Goal: Task Accomplishment & Management: Manage account settings

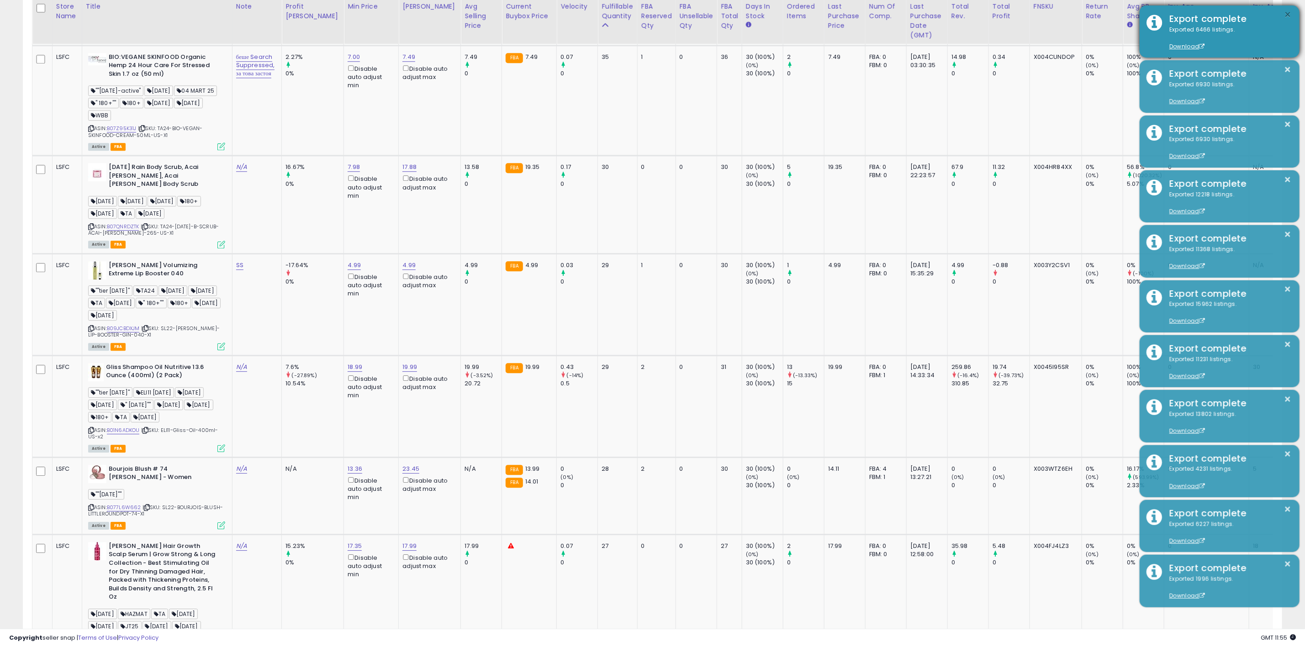
scroll to position [188, 732]
click at [1290, 14] on button "×" at bounding box center [1287, 14] width 7 height 11
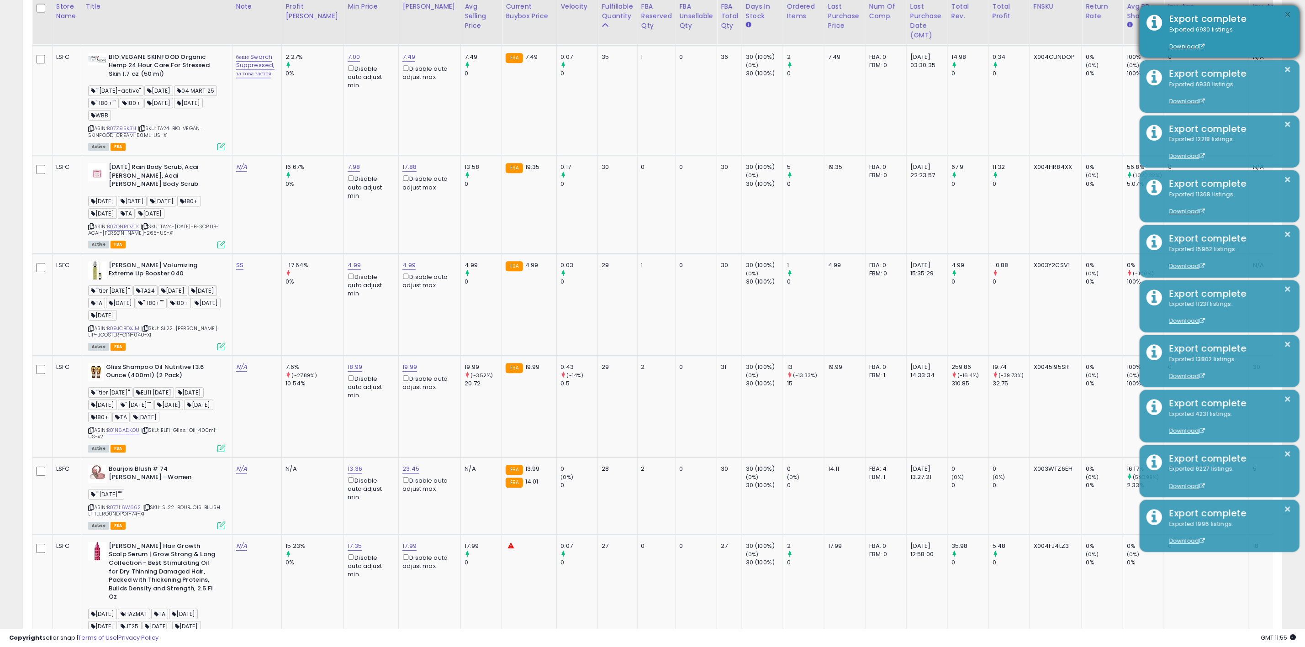
click at [1288, 15] on button "×" at bounding box center [1287, 14] width 7 height 11
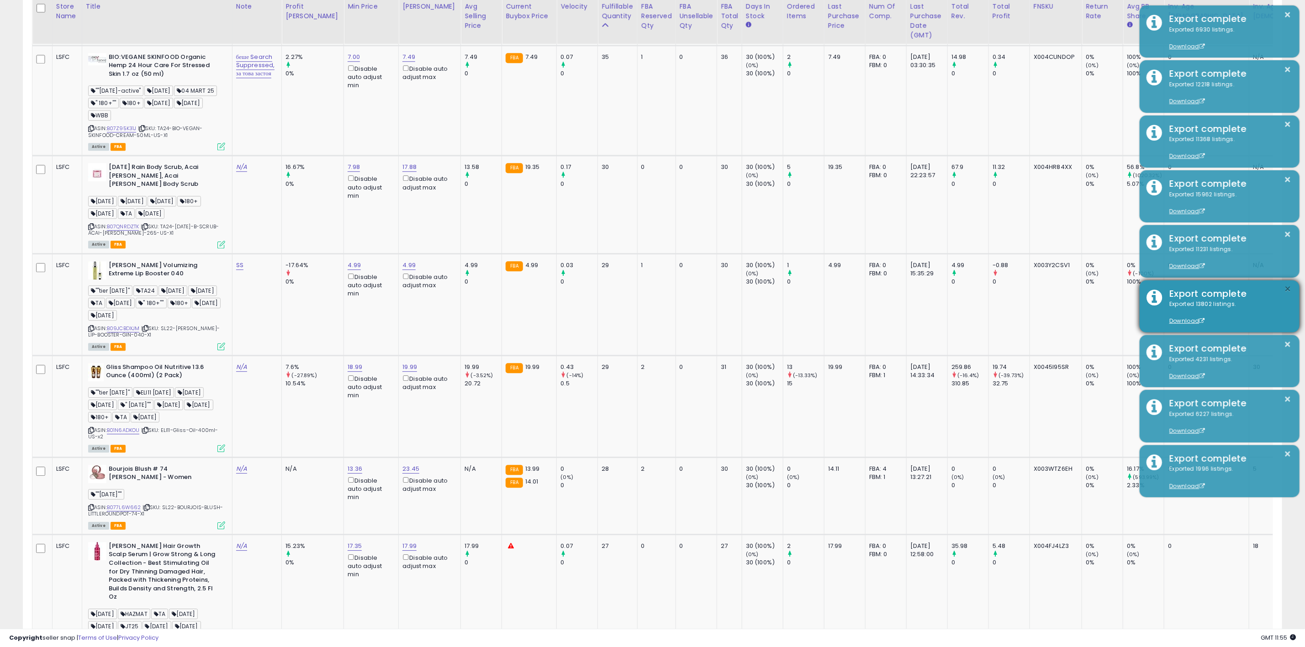
click at [1287, 288] on button "×" at bounding box center [1287, 289] width 7 height 11
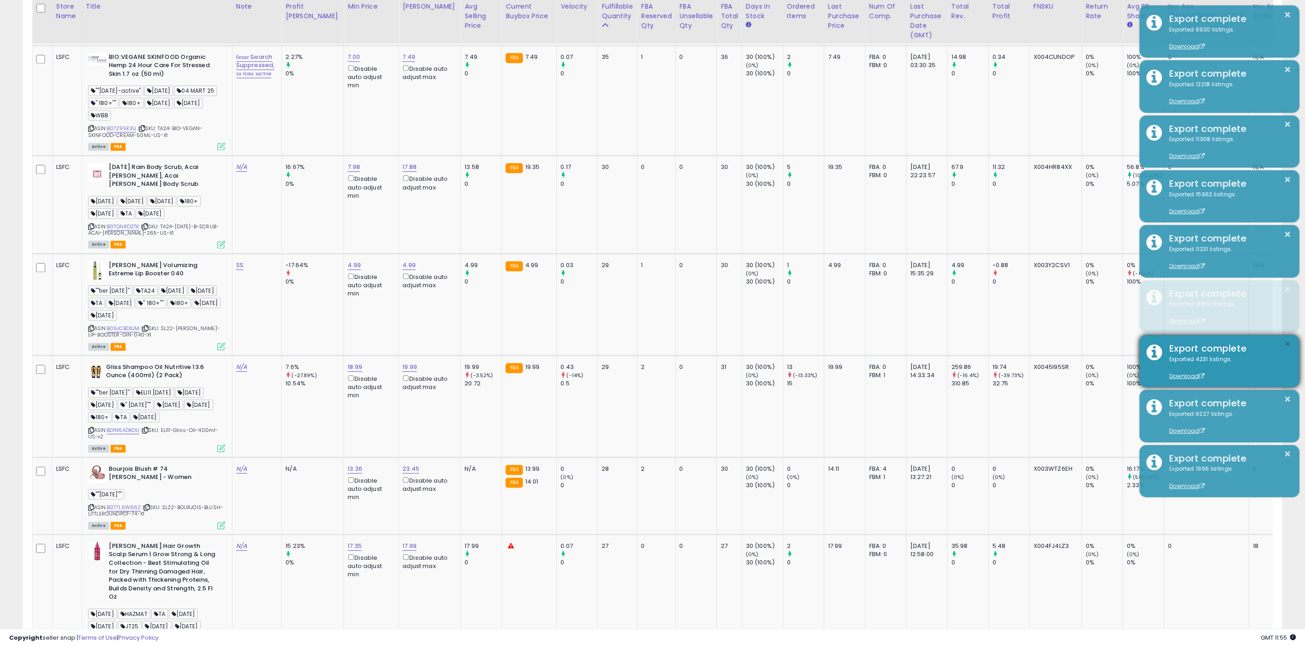
click at [1285, 342] on button "×" at bounding box center [1287, 344] width 7 height 11
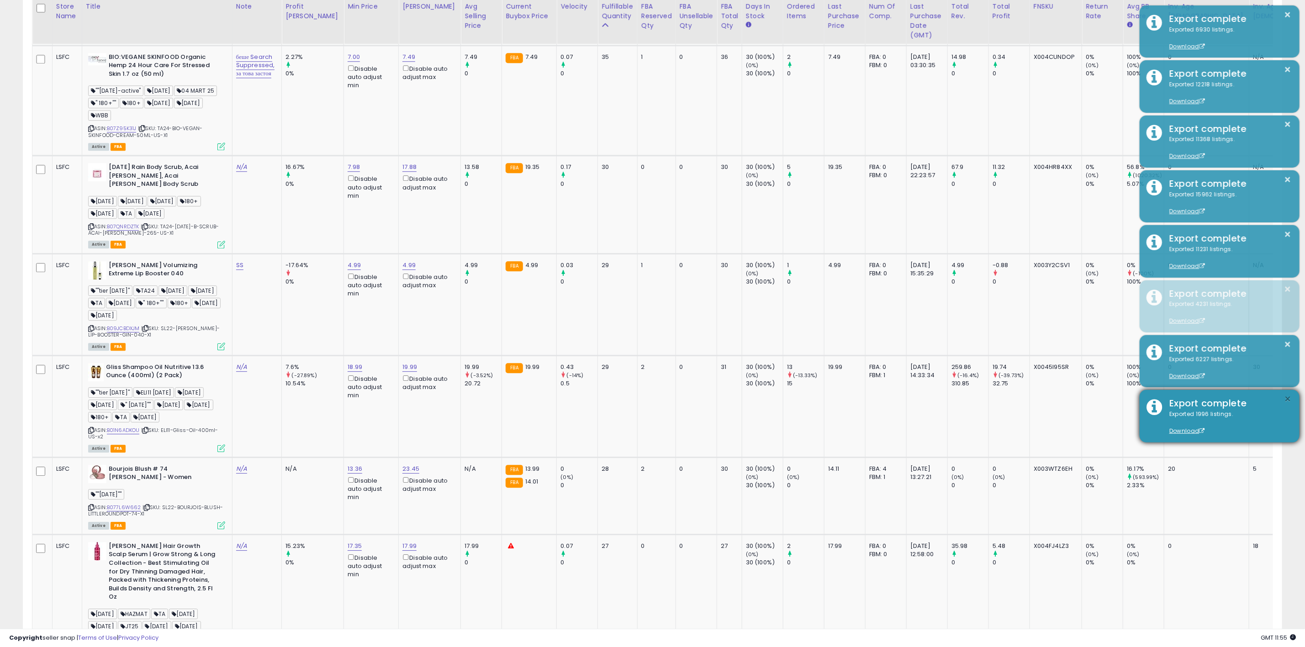
click at [1286, 397] on button "×" at bounding box center [1287, 399] width 7 height 11
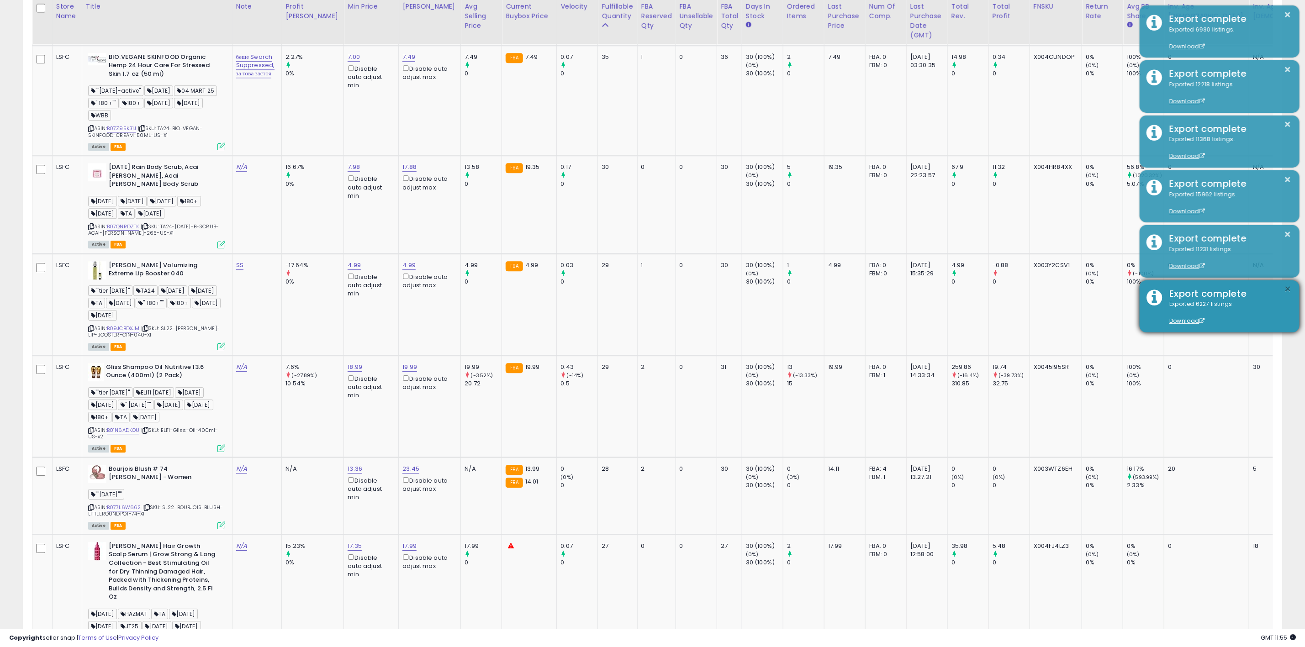
click at [1289, 284] on button "×" at bounding box center [1287, 289] width 7 height 11
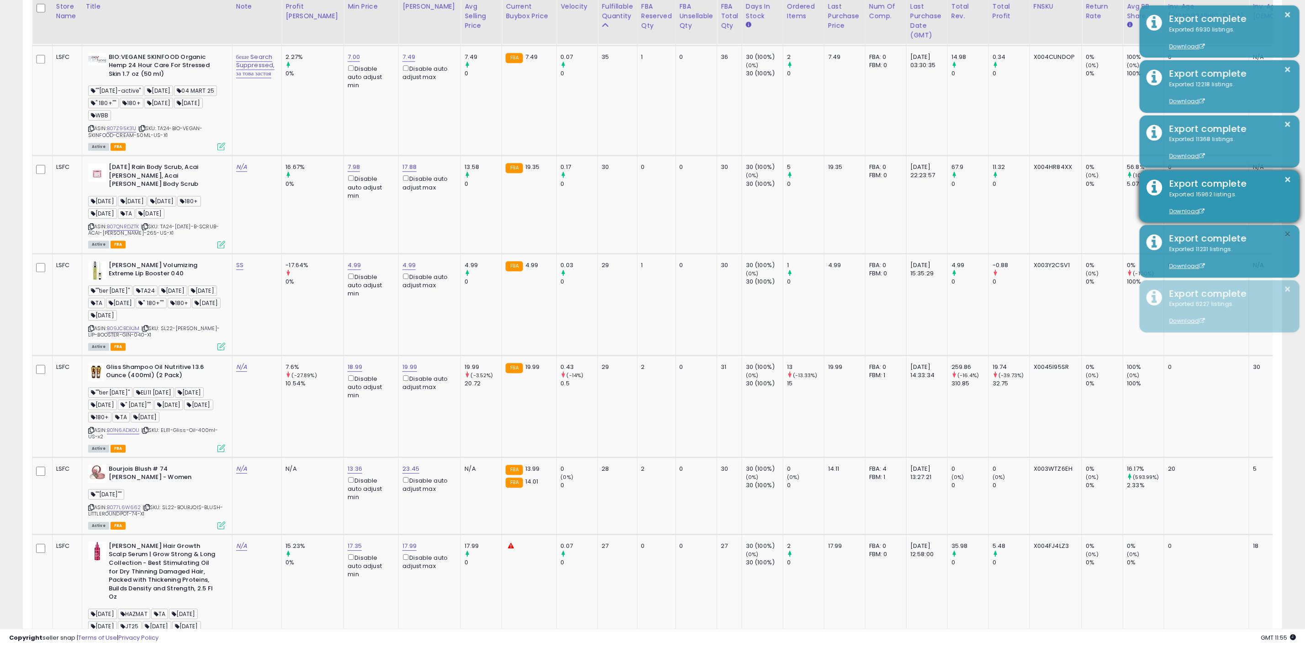
drag, startPoint x: 1287, startPoint y: 233, endPoint x: 1292, endPoint y: 194, distance: 40.1
click at [1288, 230] on button "×" at bounding box center [1287, 234] width 7 height 11
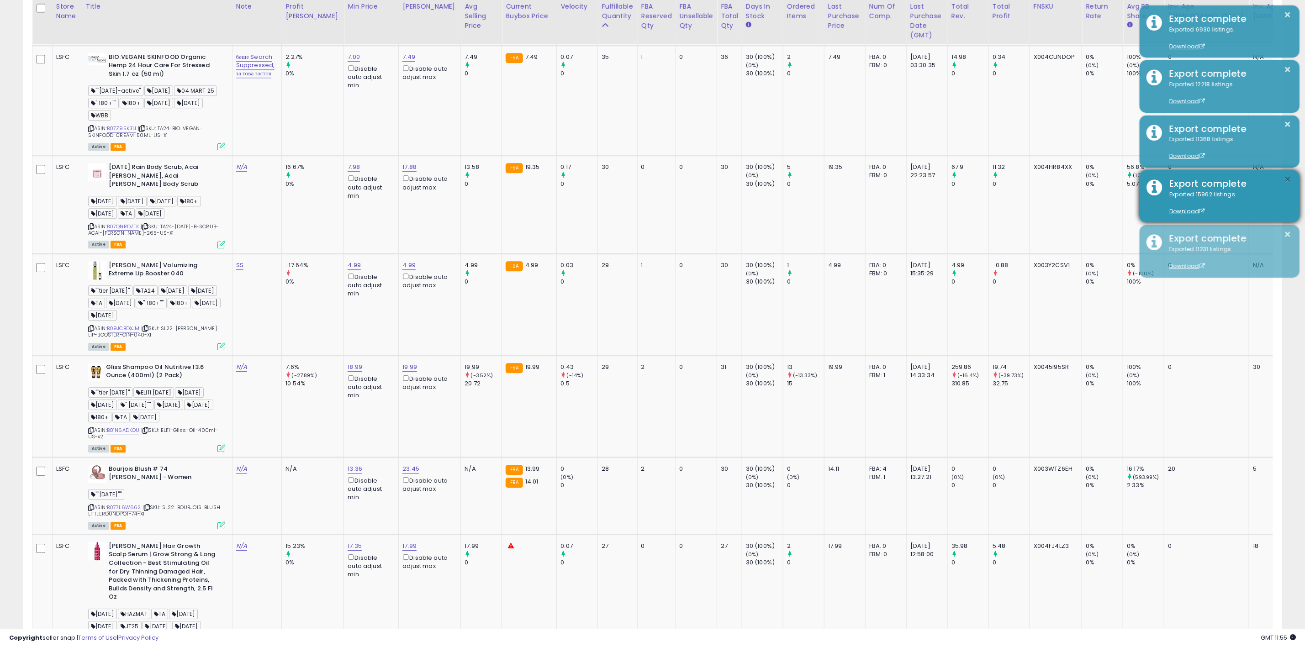
click at [1291, 180] on button "×" at bounding box center [1287, 179] width 7 height 11
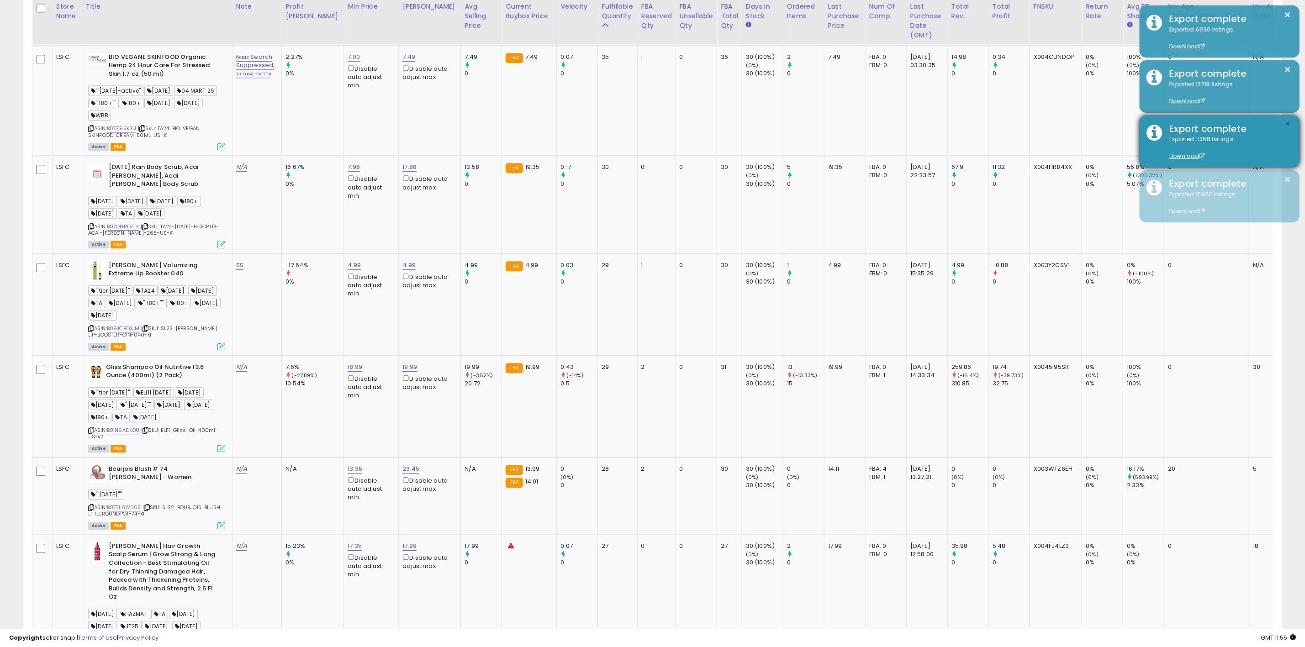
click at [1286, 119] on button "×" at bounding box center [1287, 124] width 7 height 11
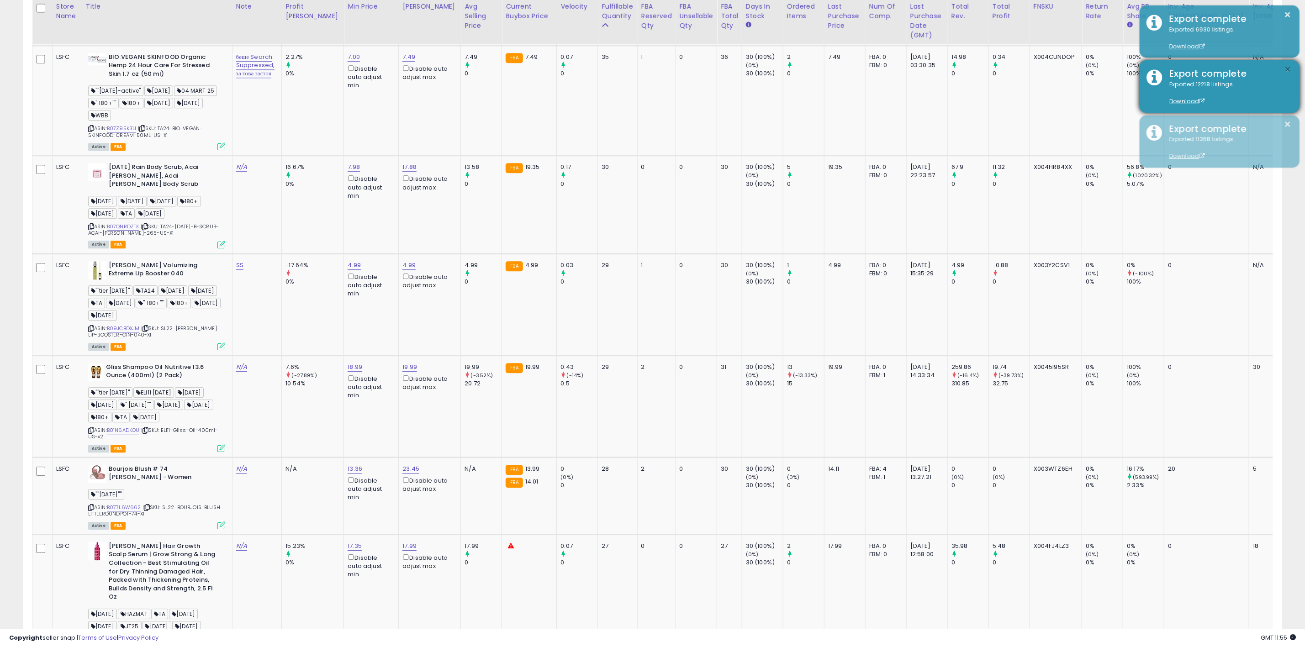
click at [1288, 64] on button "×" at bounding box center [1287, 69] width 7 height 11
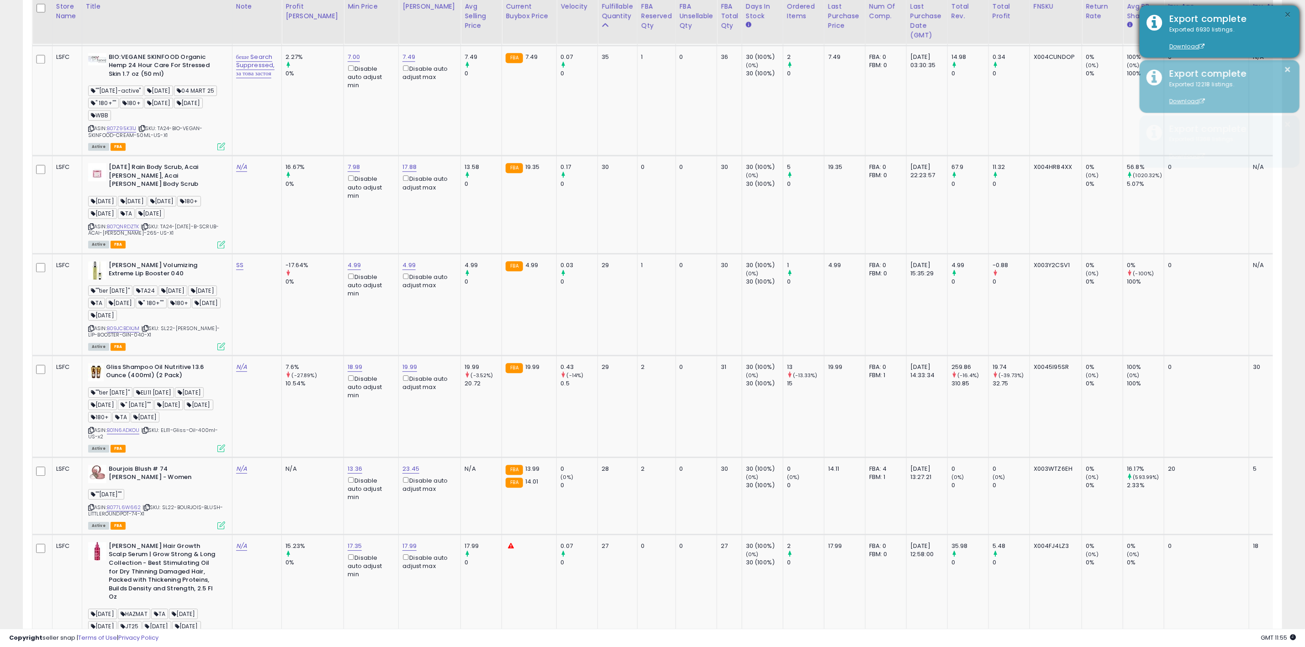
click at [1286, 14] on button "×" at bounding box center [1287, 14] width 7 height 11
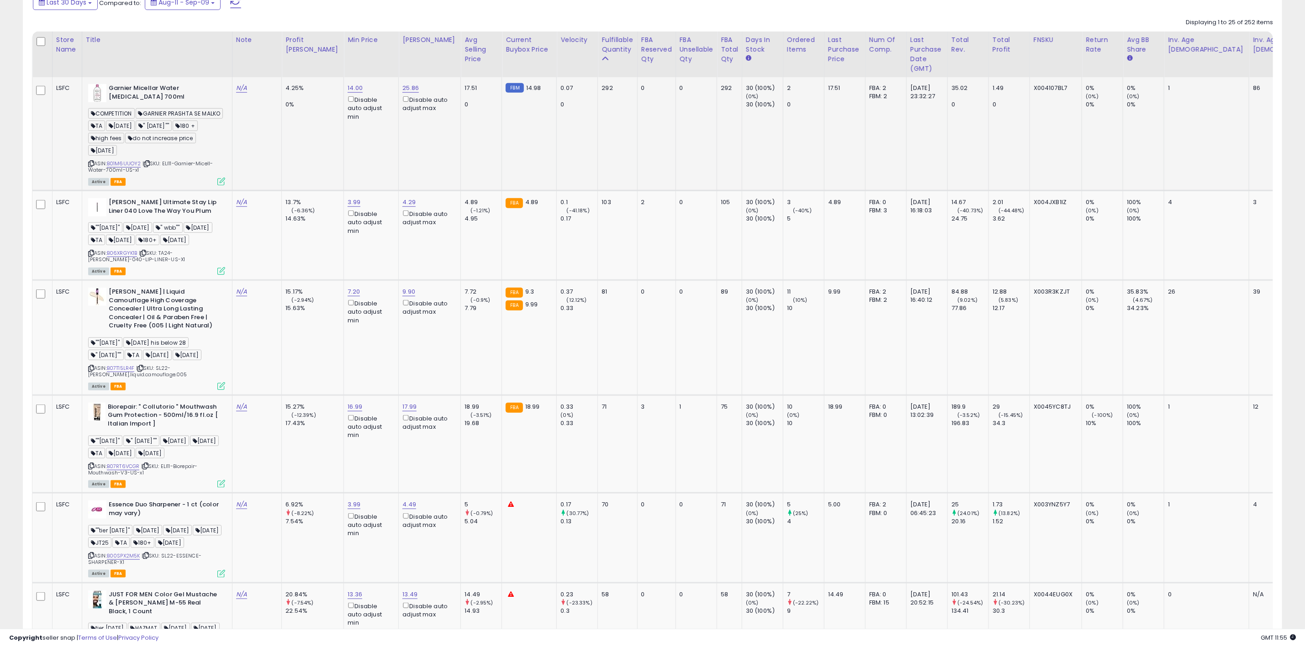
scroll to position [329, 0]
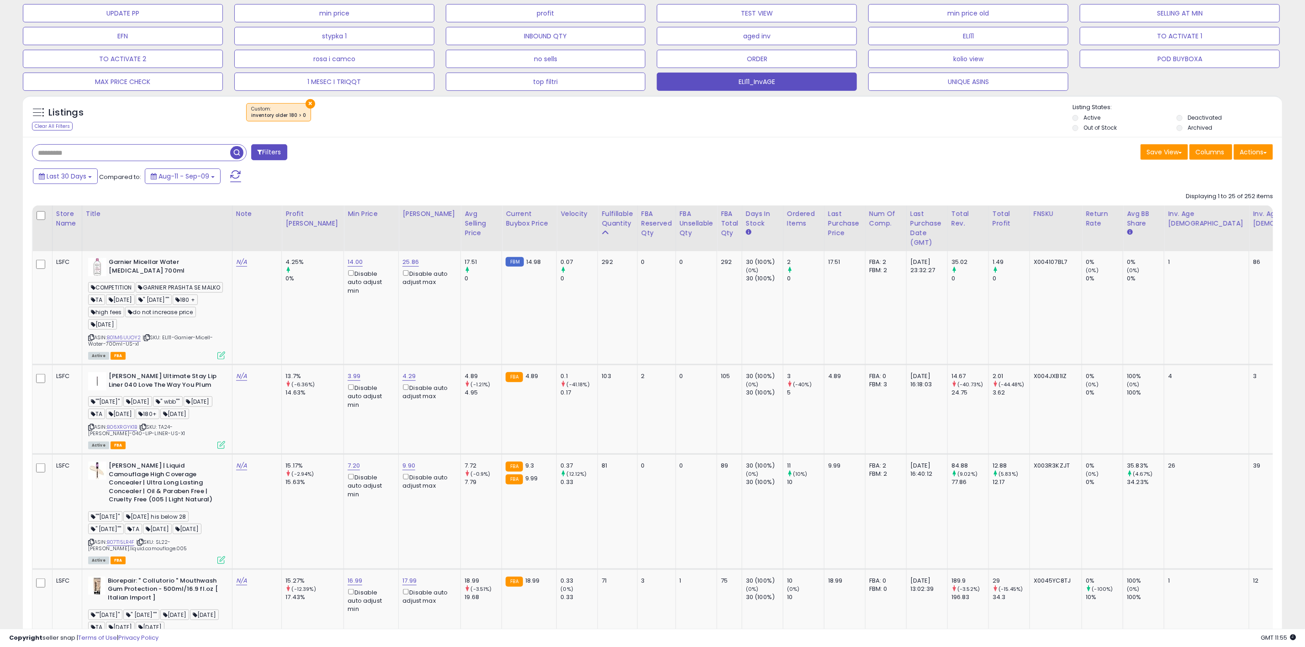
click at [486, 159] on div "Filters" at bounding box center [338, 153] width 627 height 18
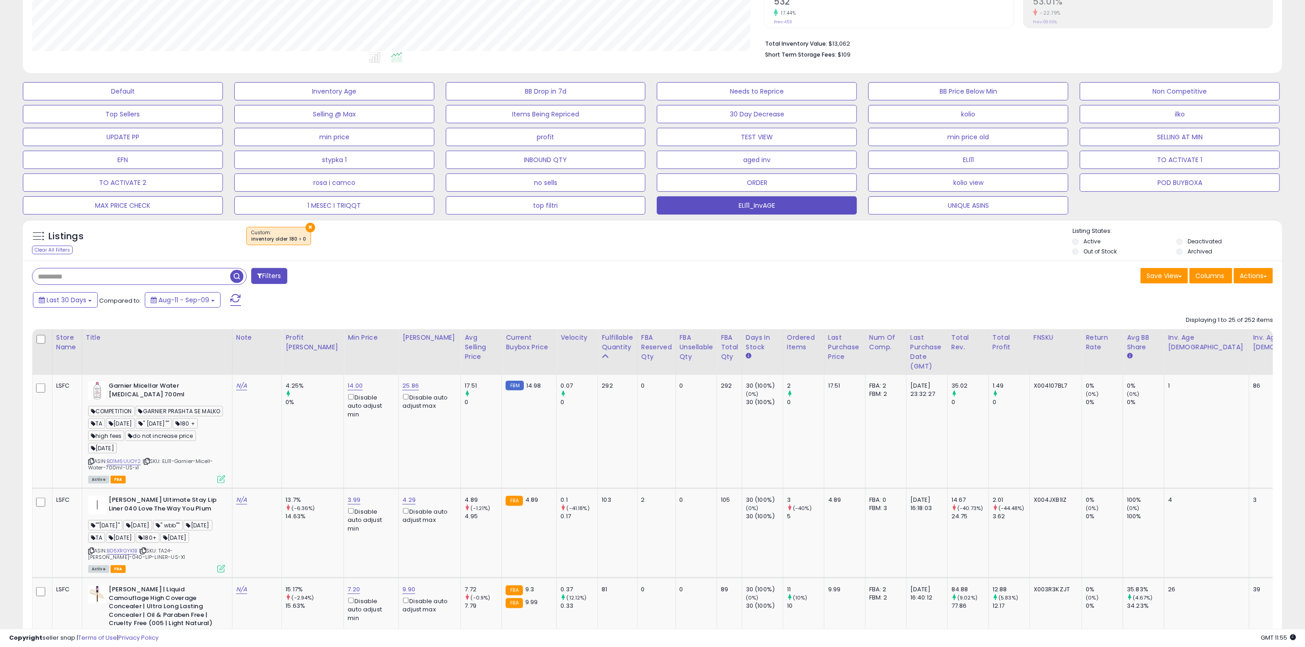
scroll to position [0, 0]
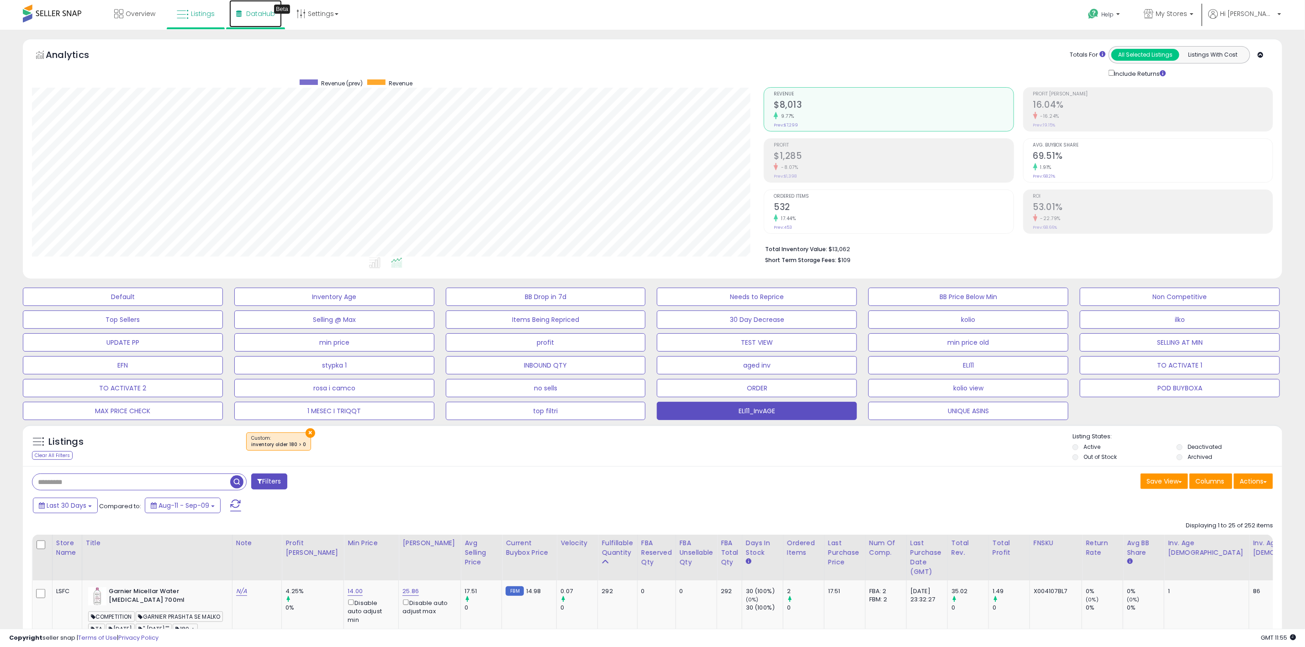
click at [242, 18] on link "DataHub Beta" at bounding box center [255, 13] width 53 height 27
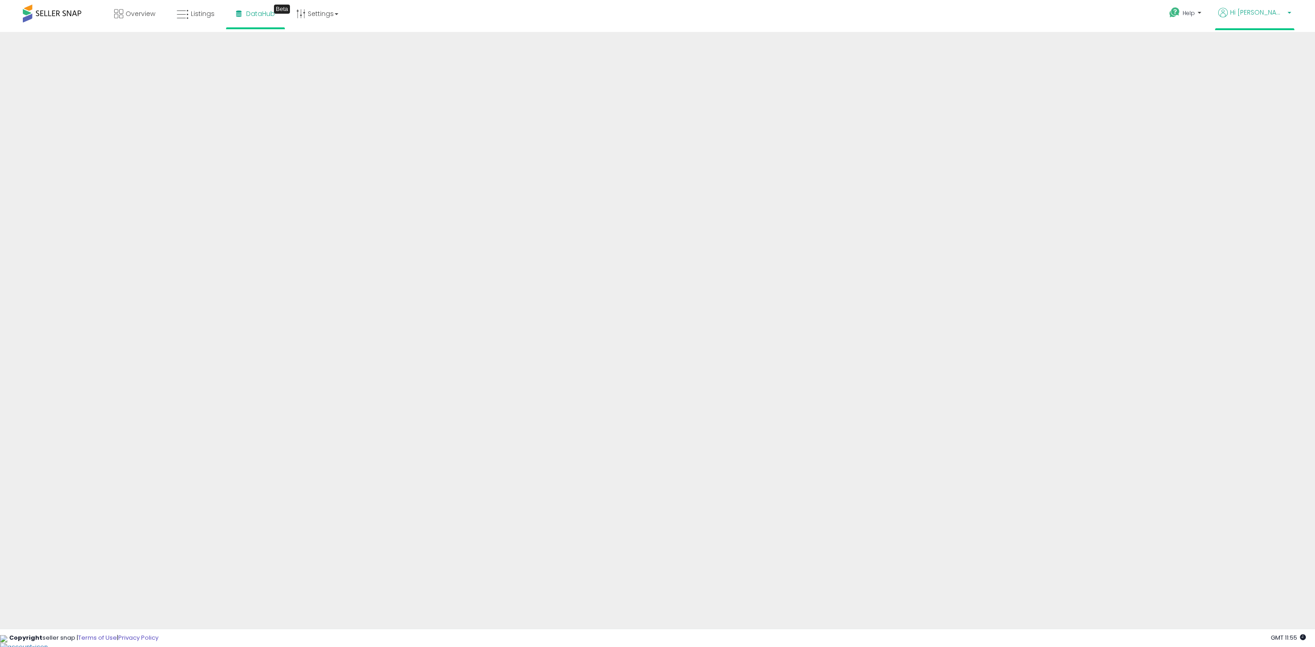
click at [1284, 16] on span "Hi [PERSON_NAME]" at bounding box center [1257, 12] width 55 height 9
click at [189, 14] on link "Listings" at bounding box center [196, 13] width 52 height 27
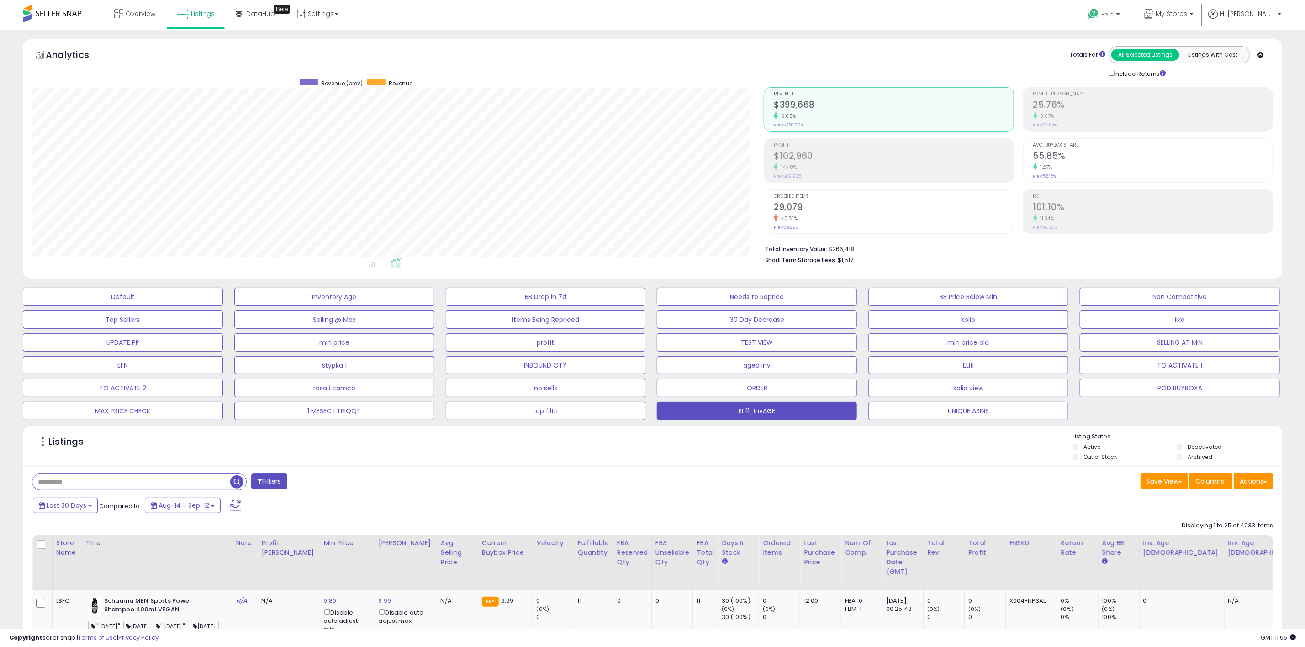
click at [700, 466] on div "Listings Active" at bounding box center [652, 446] width 1259 height 42
click at [1193, 11] on p "My Stores" at bounding box center [1168, 14] width 50 height 11
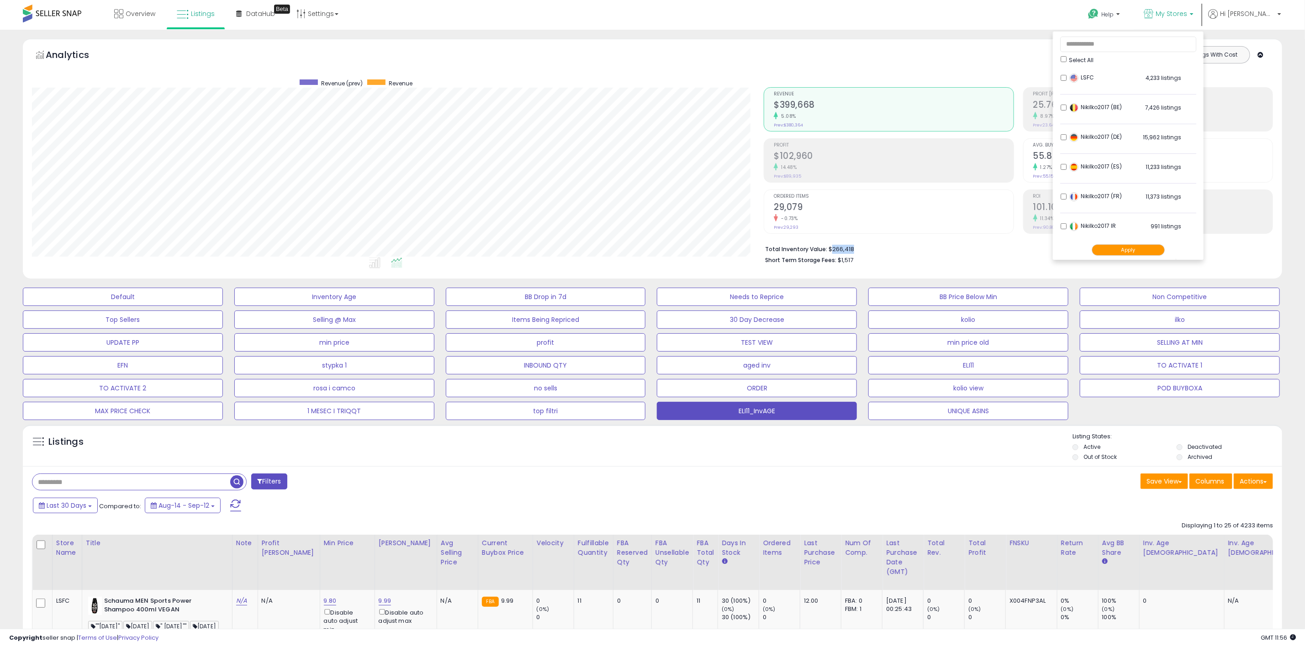
drag, startPoint x: 850, startPoint y: 251, endPoint x: 840, endPoint y: 248, distance: 10.0
click at [830, 251] on li "Total Inventory Value: $266,418" at bounding box center [1015, 248] width 501 height 11
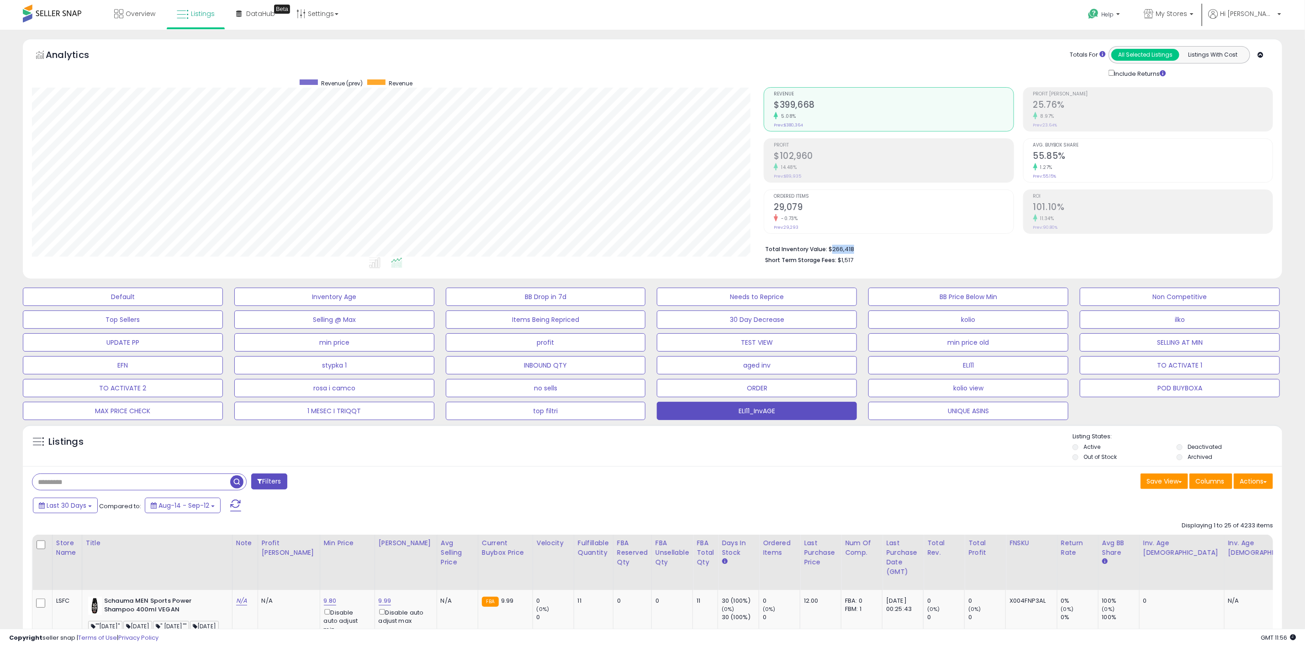
copy li "266,418"
click at [1200, 22] on link "My Stores" at bounding box center [1168, 15] width 63 height 30
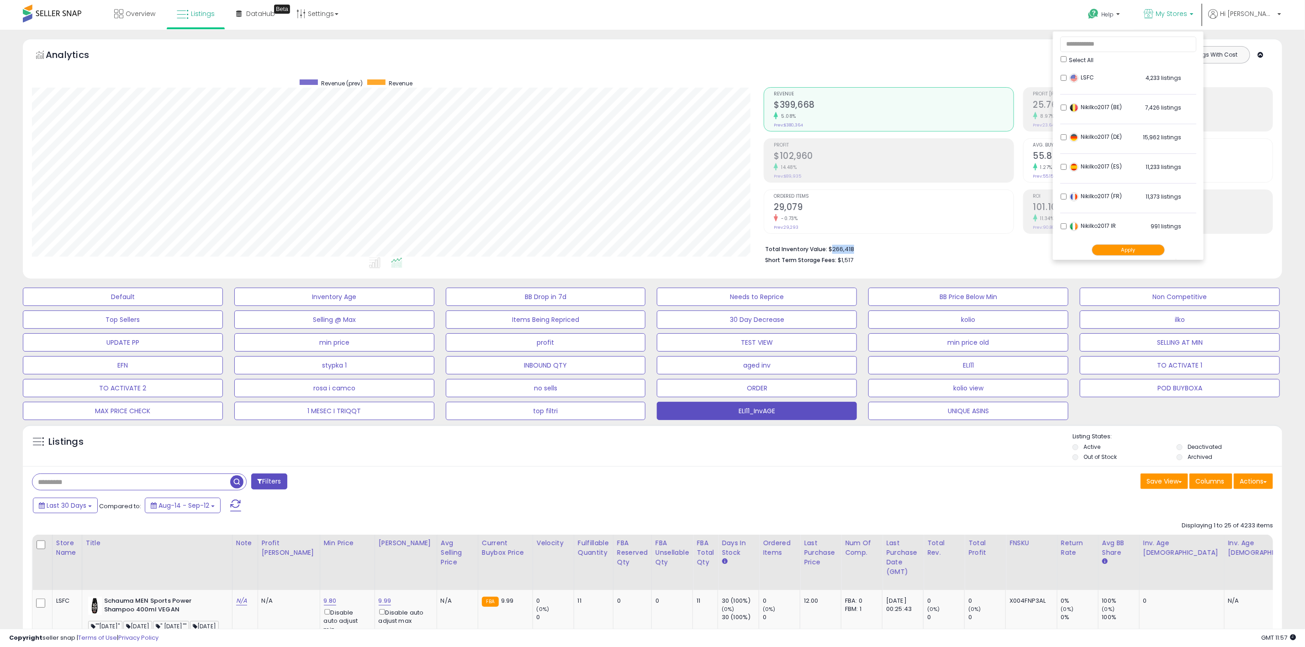
click at [1162, 247] on button "Apply" at bounding box center [1127, 249] width 73 height 11
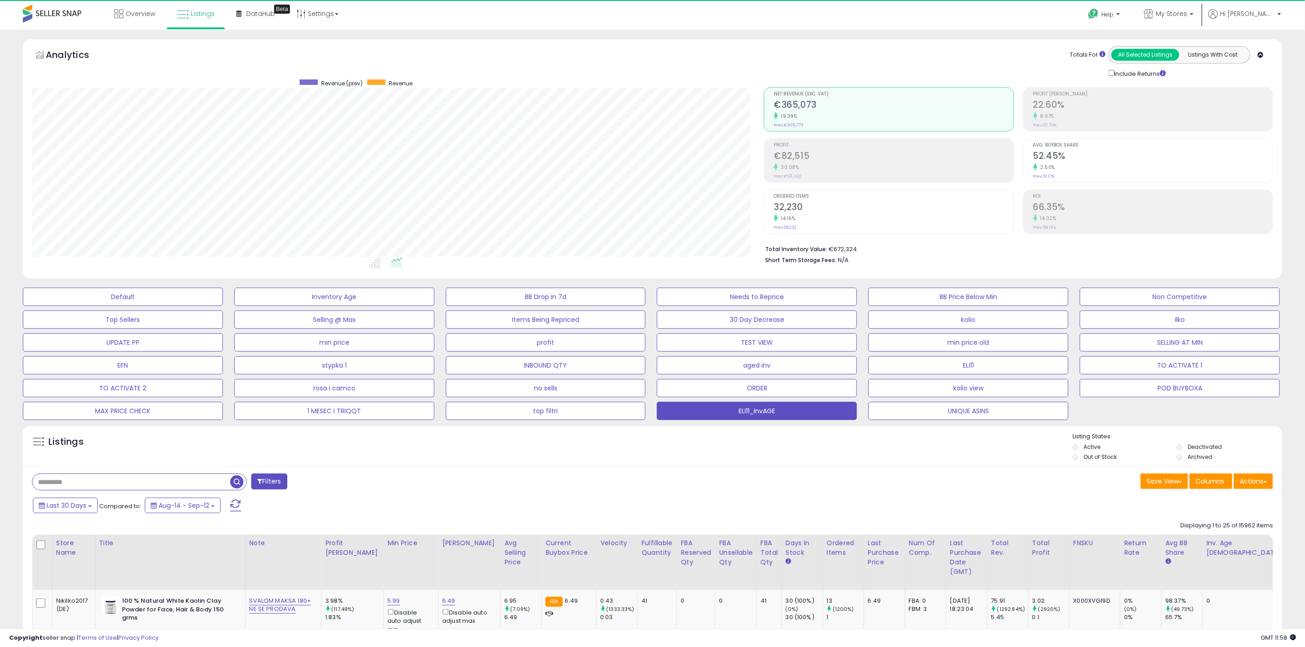
scroll to position [188, 732]
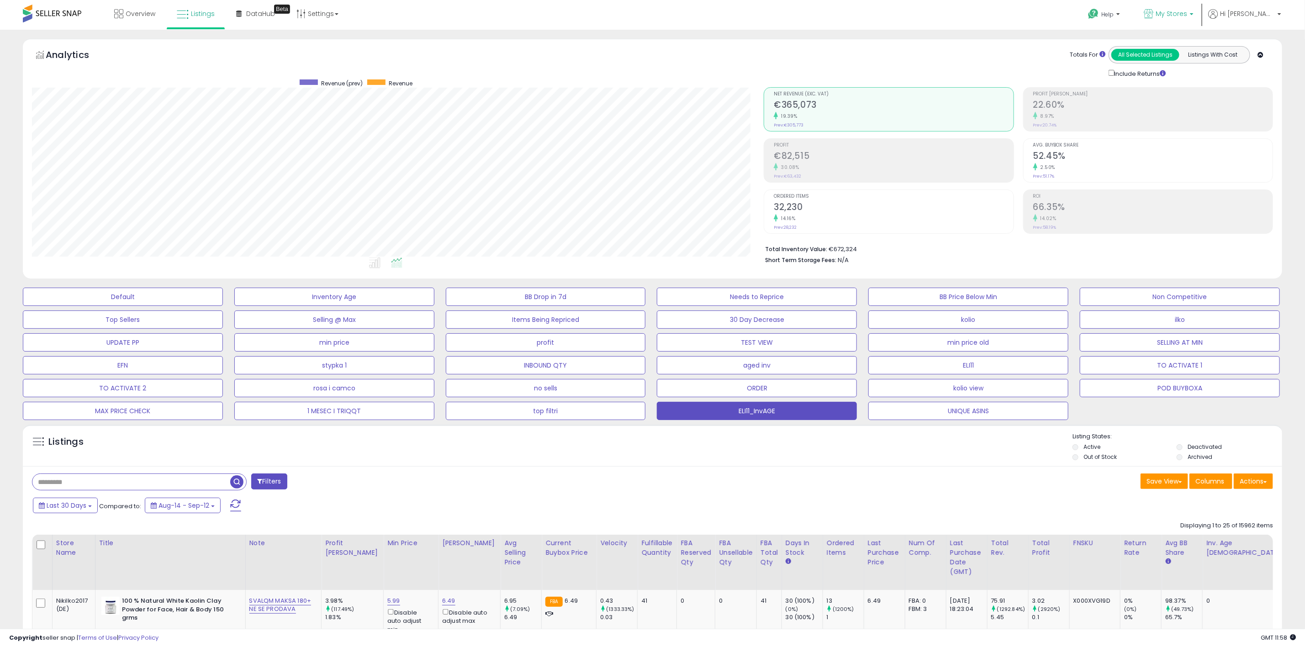
click at [1193, 18] on p "My Stores" at bounding box center [1168, 14] width 50 height 11
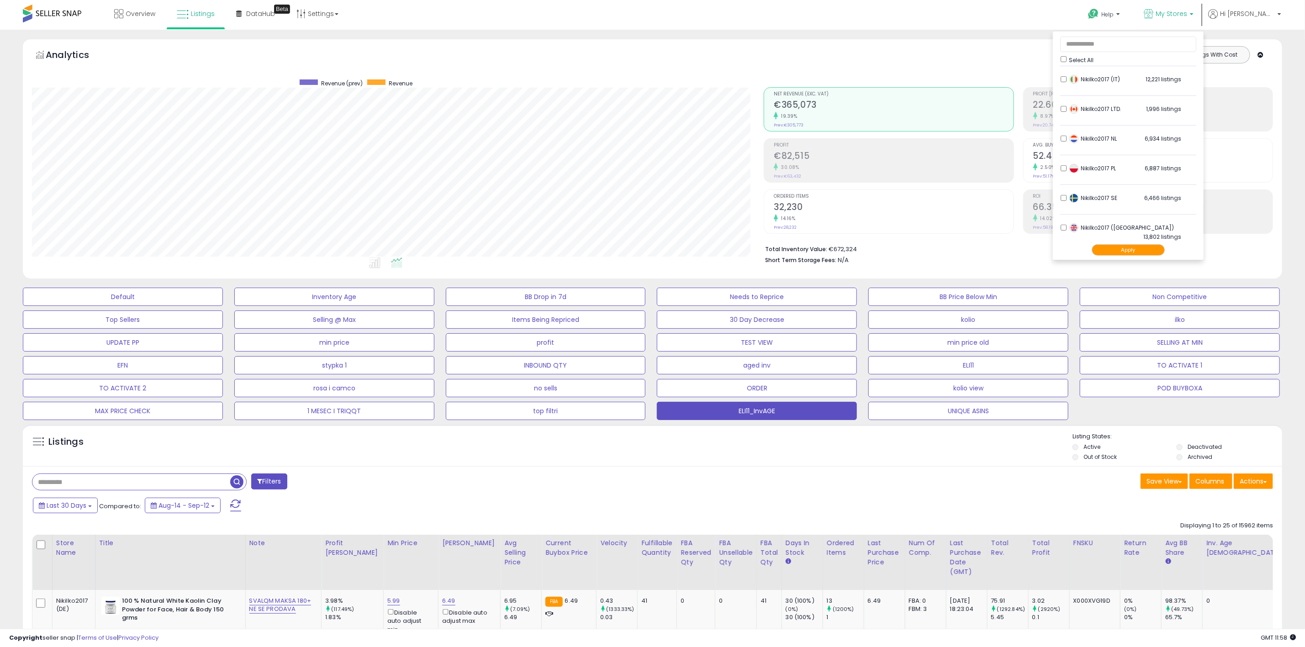
scroll to position [189, 0]
click at [1092, 227] on li "Nikilko2017 (UK) 13,802 listings" at bounding box center [1128, 227] width 136 height 28
click at [1087, 102] on ul "Select All LSFC 4,233 listings Nikilko2017 (BE)" at bounding box center [1128, 146] width 151 height 228
click at [1147, 246] on button "Apply" at bounding box center [1127, 249] width 73 height 11
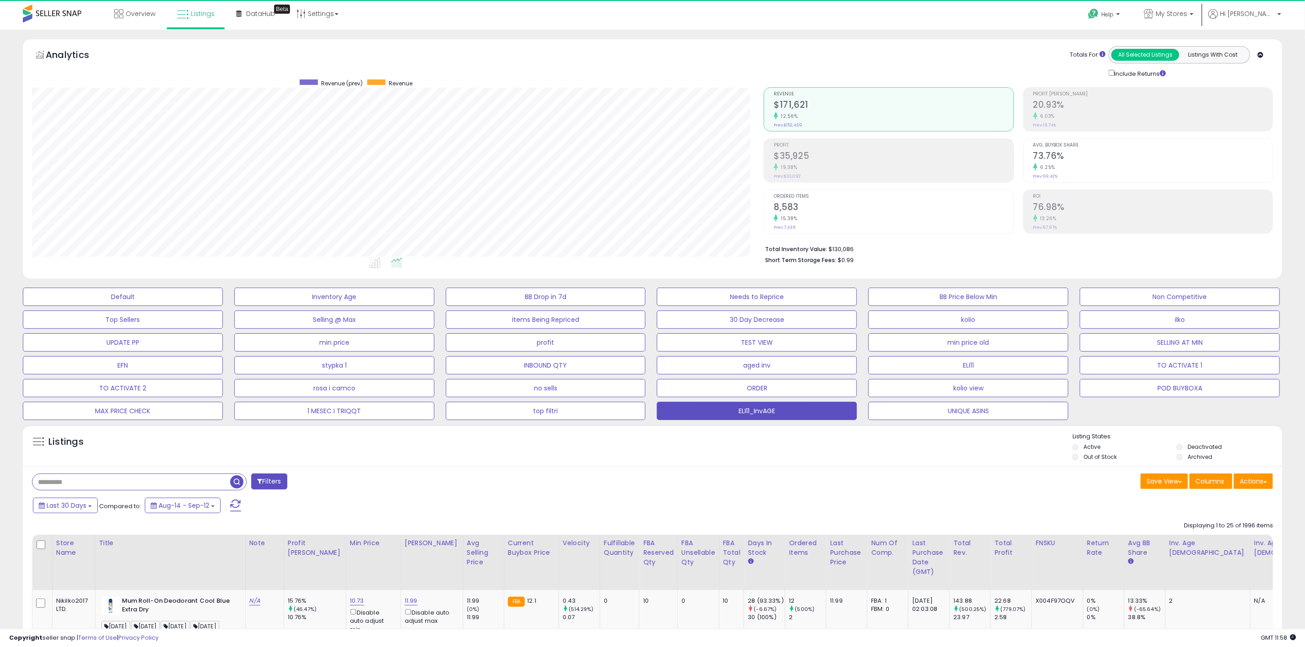
scroll to position [188, 732]
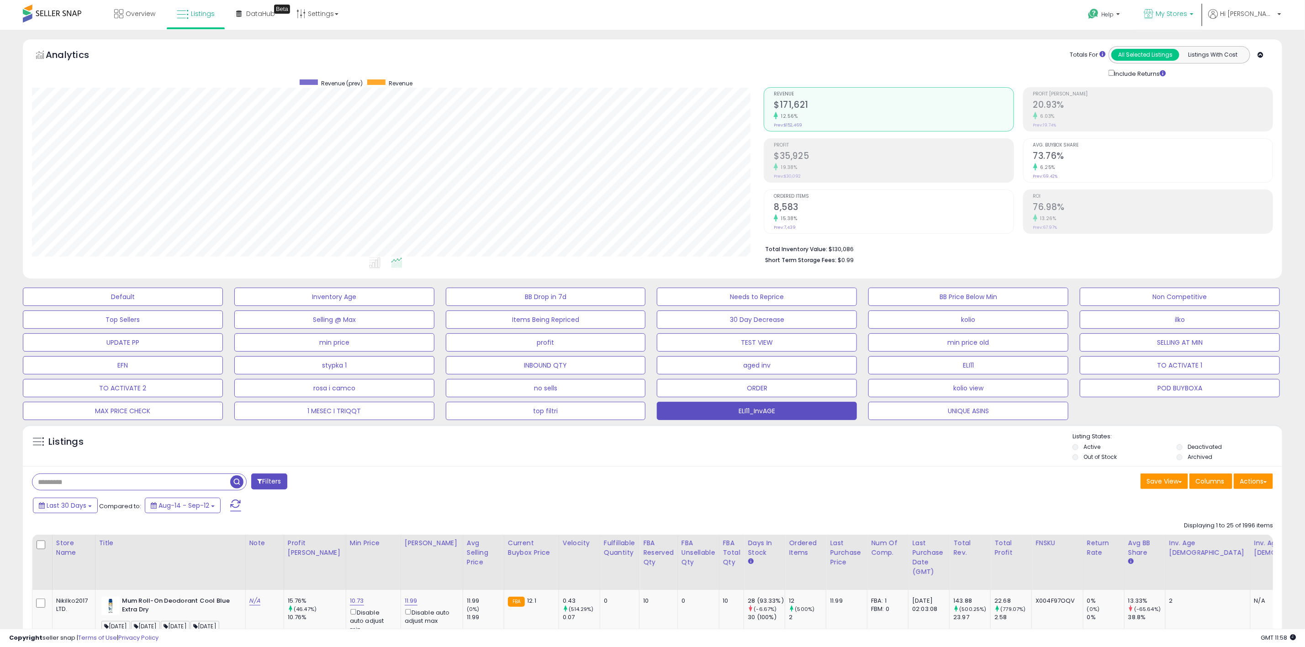
click at [1200, 21] on link "My Stores" at bounding box center [1168, 15] width 63 height 30
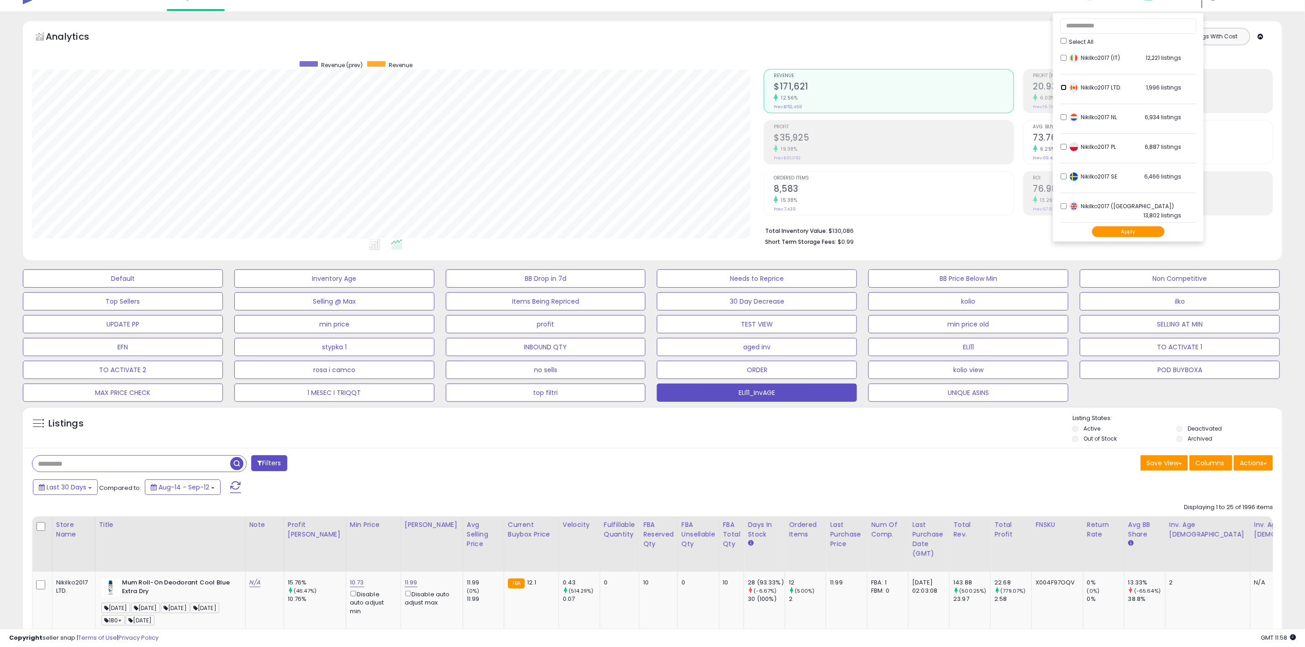
scroll to position [0, 0]
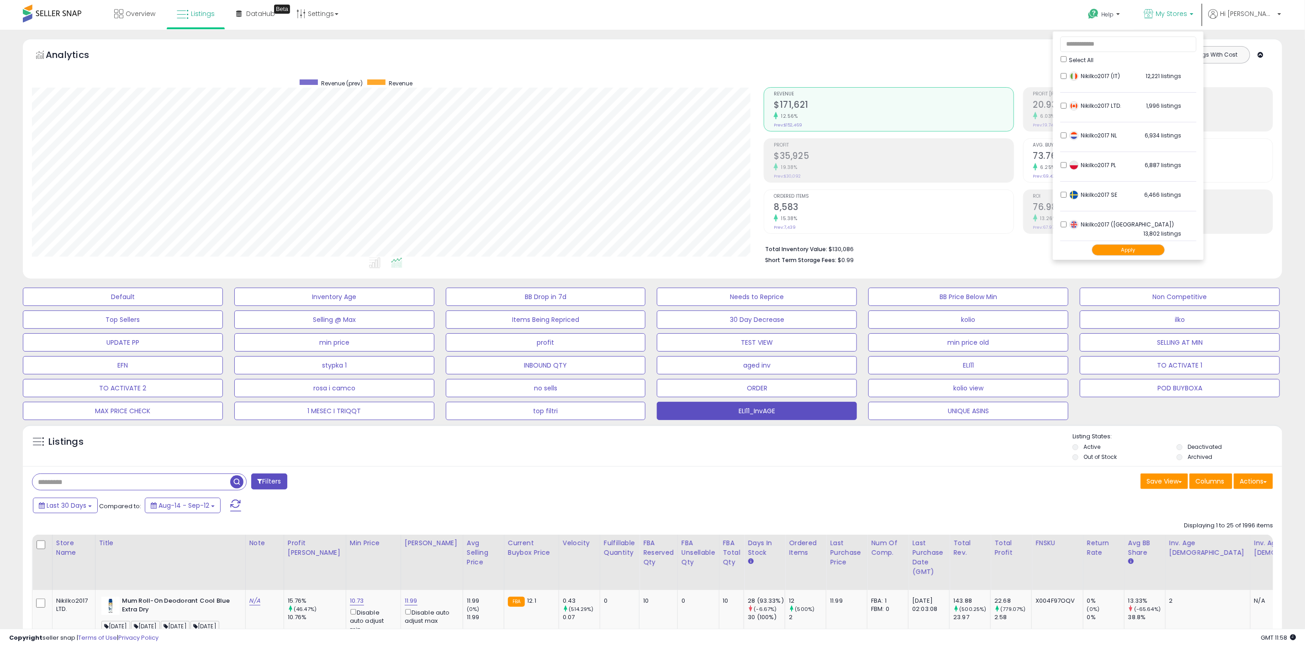
click at [1088, 223] on ul "Select All LSFC 4,233 listings Nikilko2017 (BE)" at bounding box center [1128, 146] width 151 height 228
click at [1162, 249] on button "Apply" at bounding box center [1127, 249] width 73 height 11
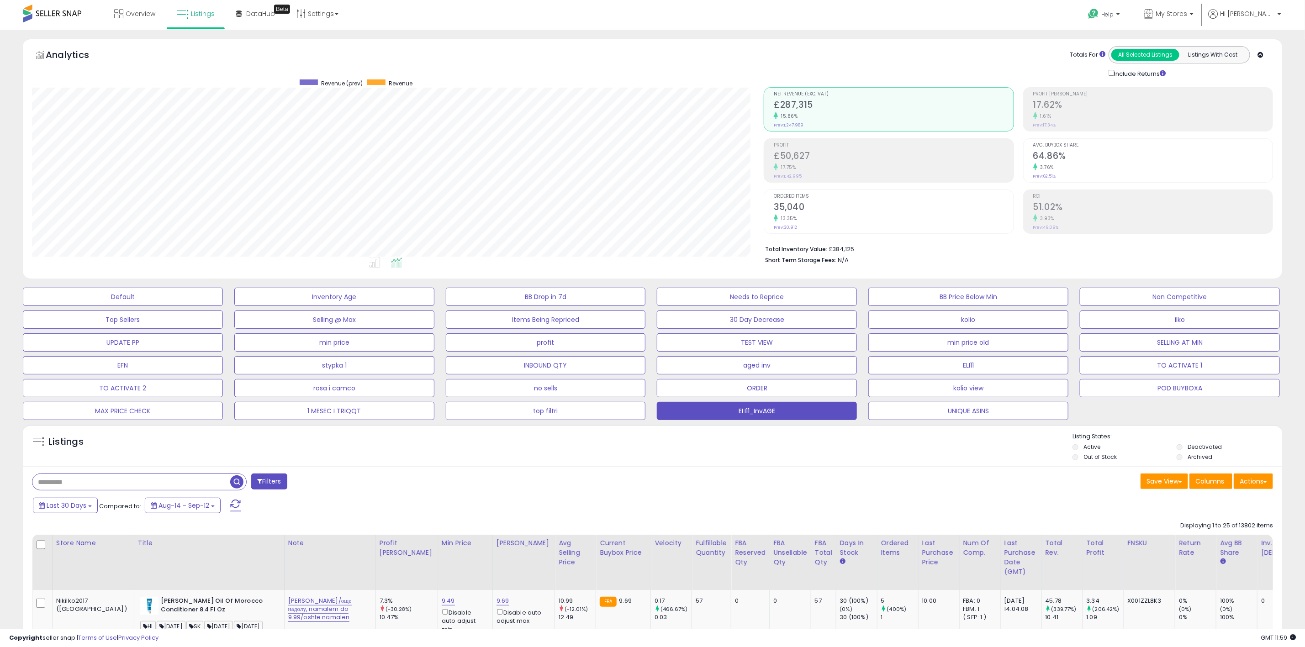
scroll to position [188, 732]
